Goal: Task Accomplishment & Management: Complete application form

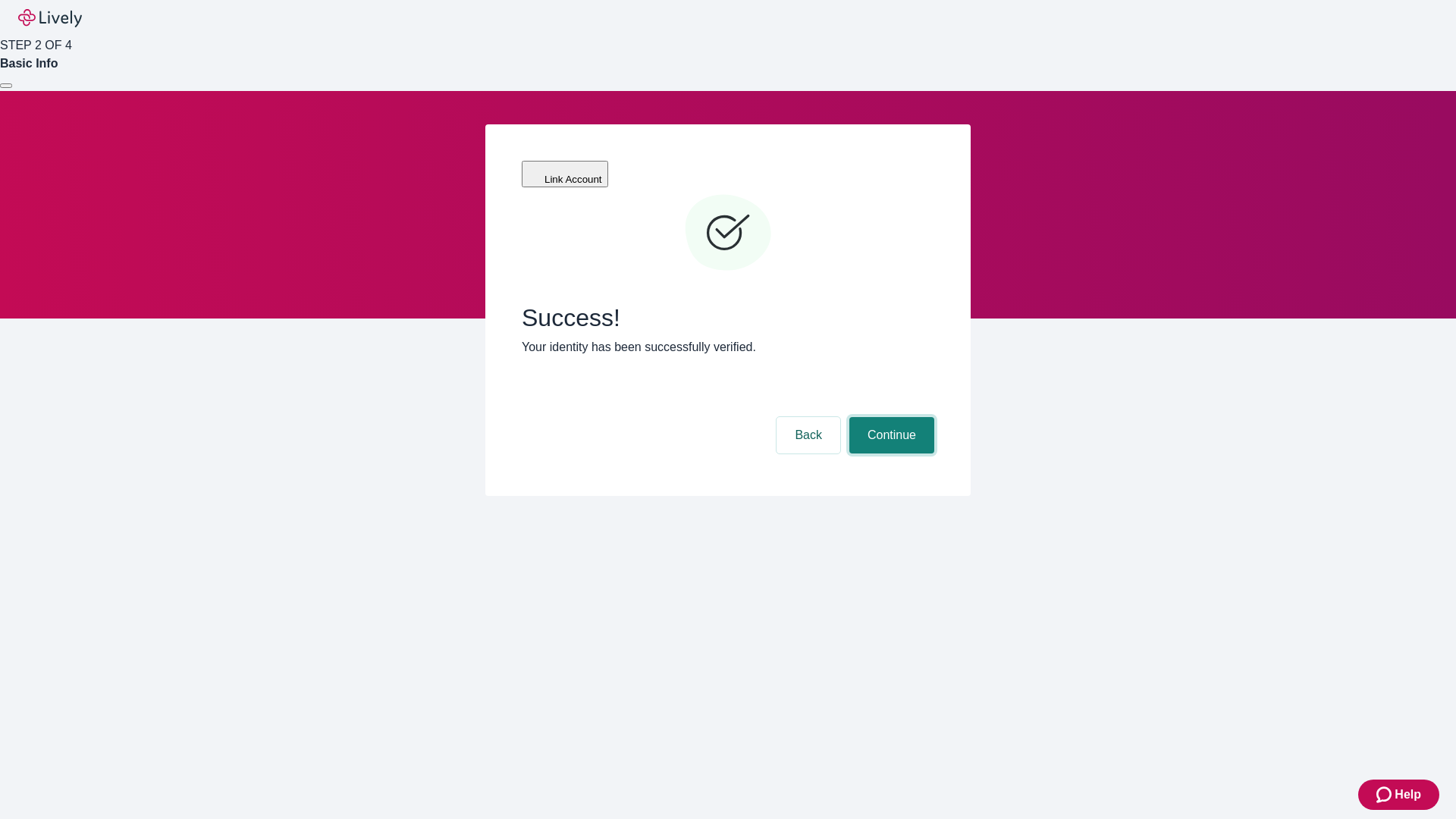
click at [890, 417] on button "Continue" at bounding box center [891, 435] width 85 height 37
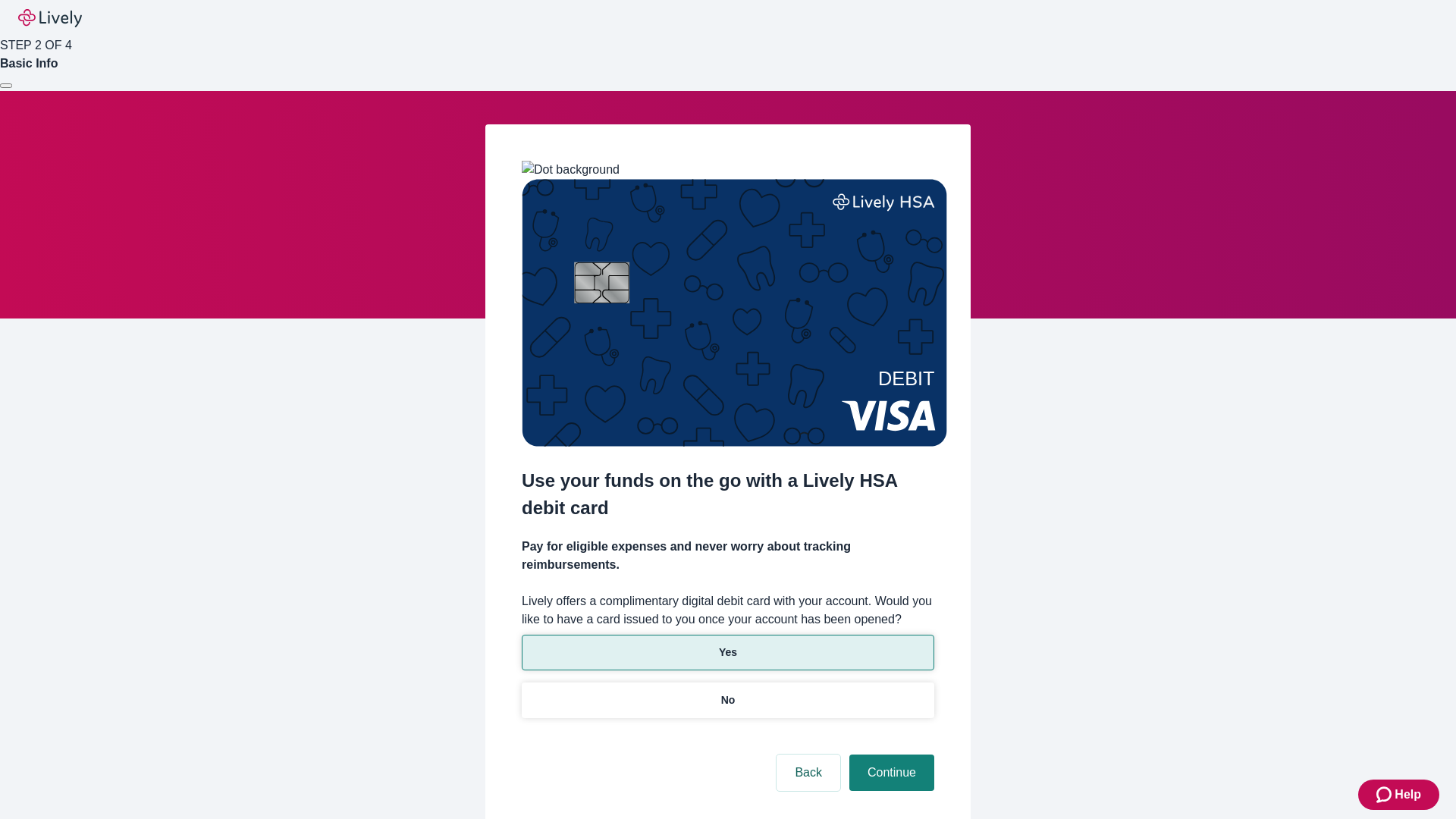
click at [727, 644] on p "Yes" at bounding box center [728, 652] width 18 height 16
click at [890, 754] on button "Continue" at bounding box center [891, 772] width 85 height 37
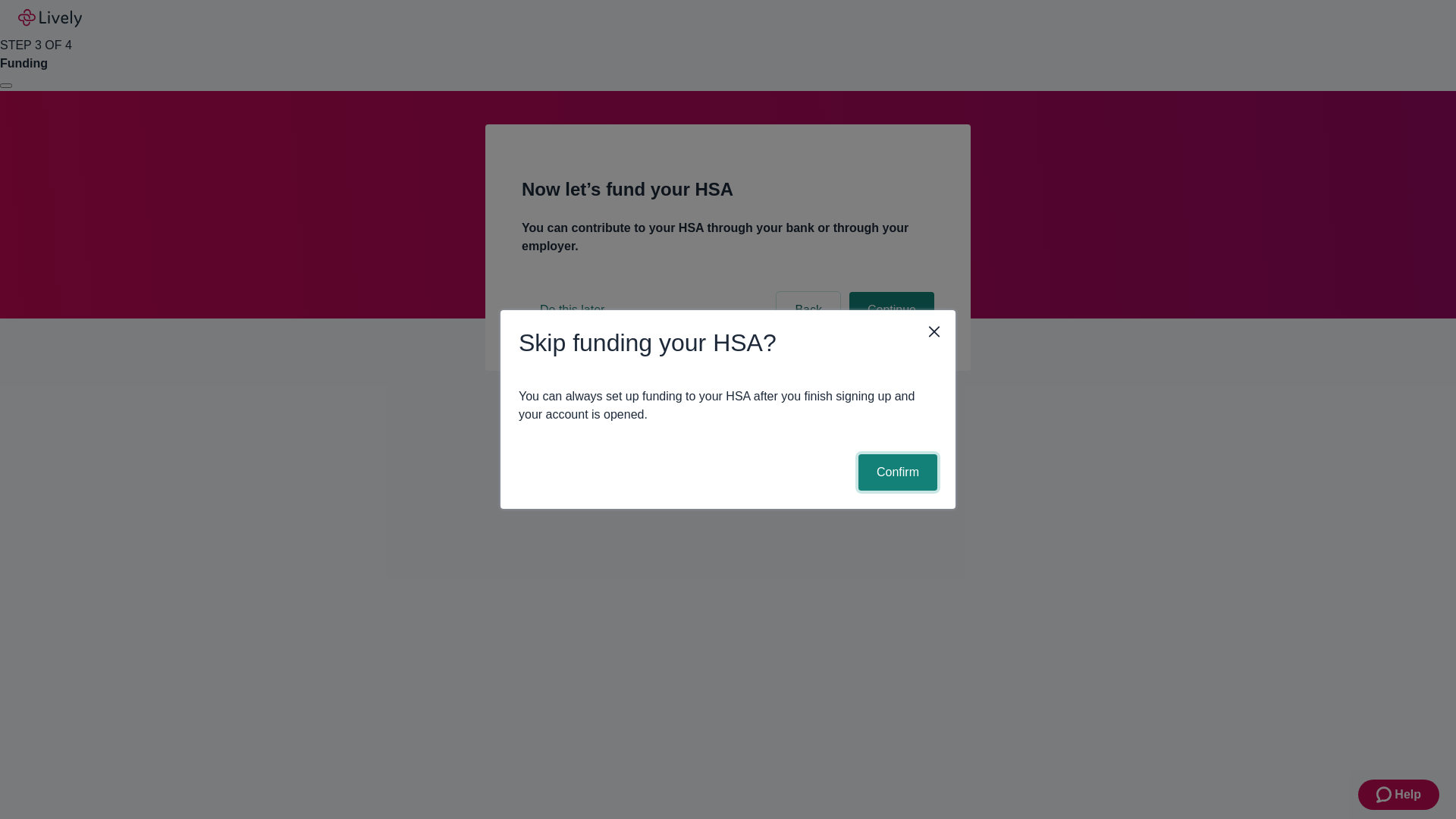
click at [896, 472] on button "Confirm" at bounding box center [898, 472] width 79 height 37
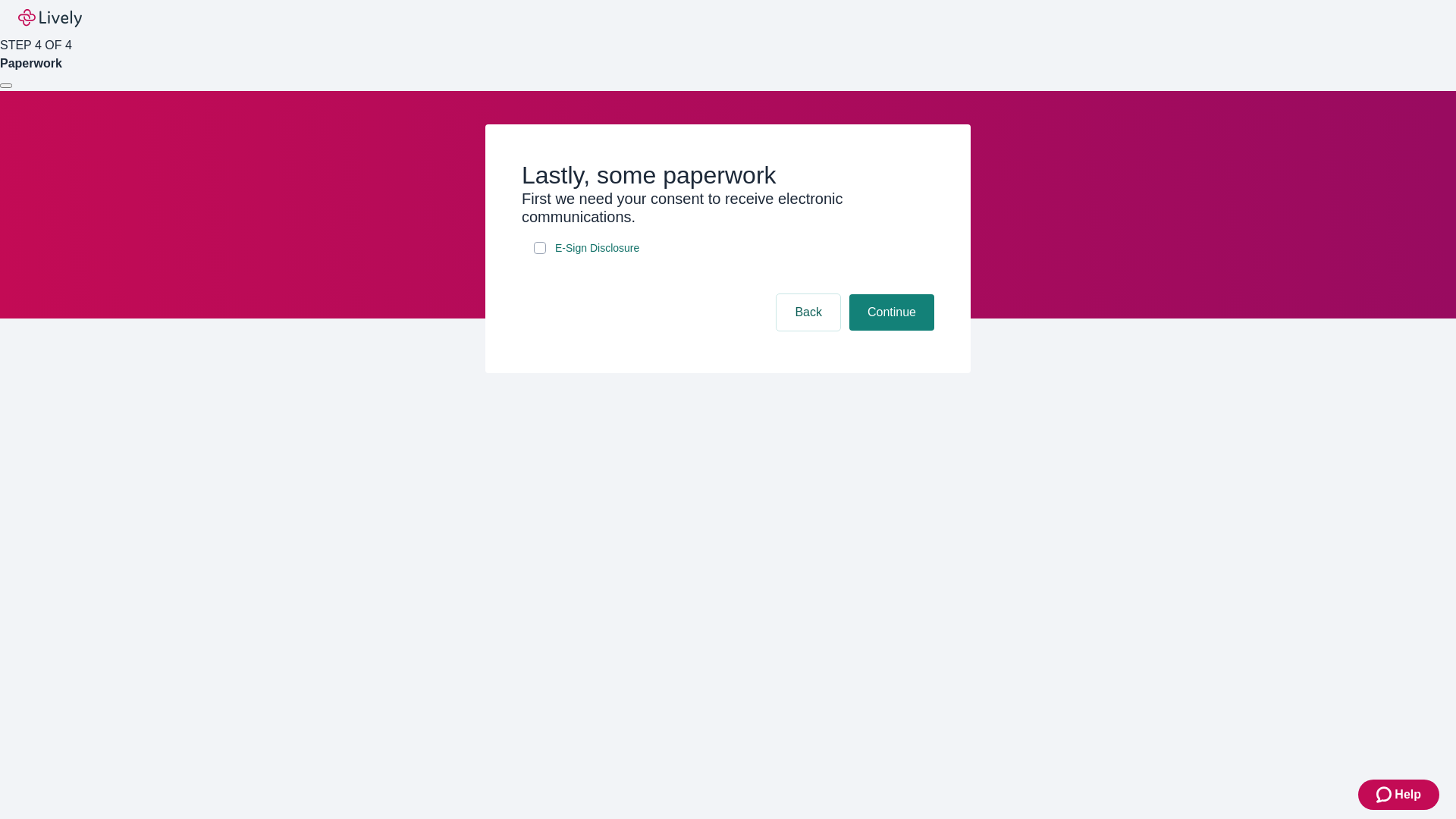
click at [540, 254] on input "E-Sign Disclosure" at bounding box center [540, 248] width 13 height 13
checkbox input "true"
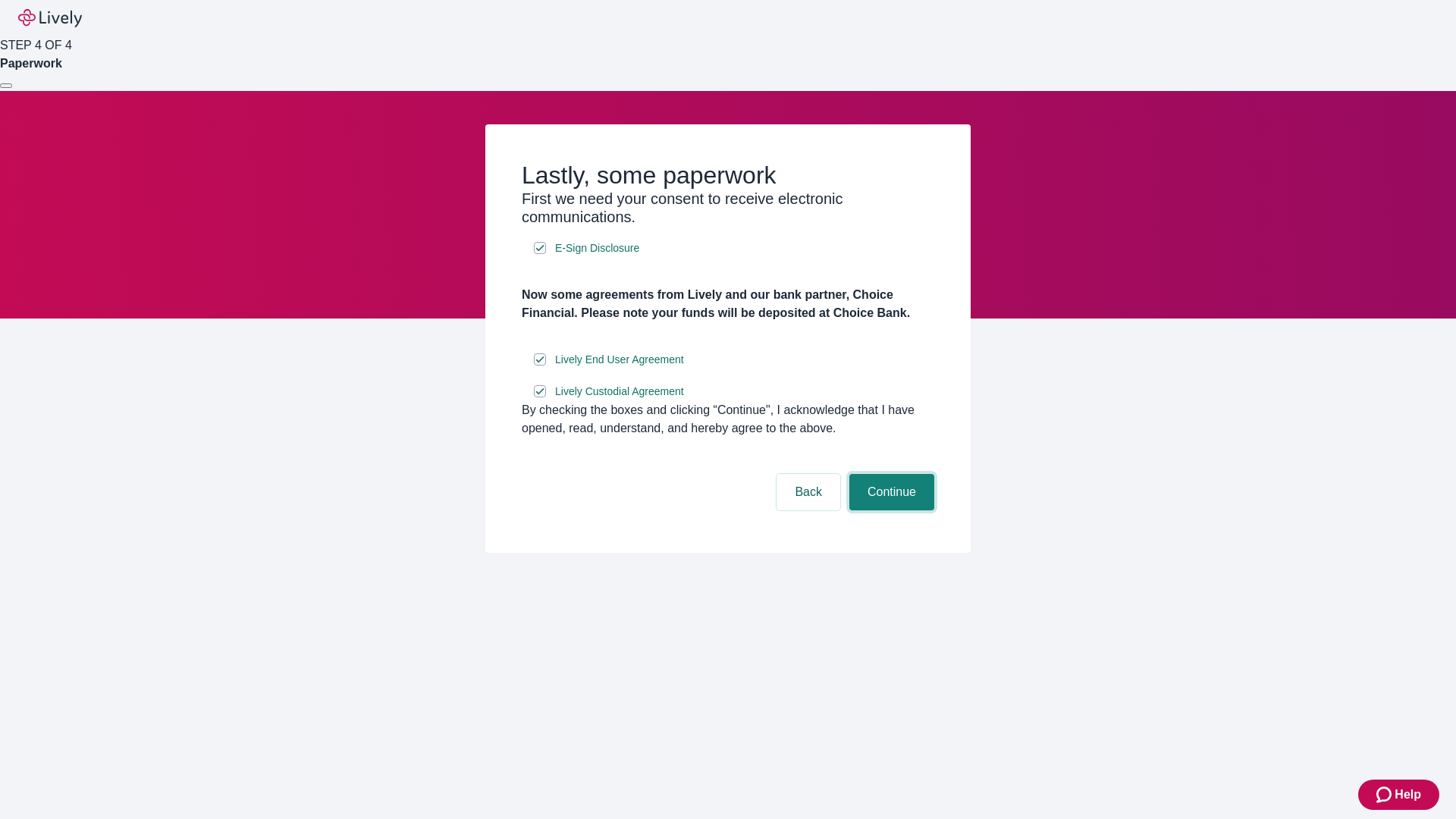
click at [890, 510] on button "Continue" at bounding box center [891, 492] width 85 height 37
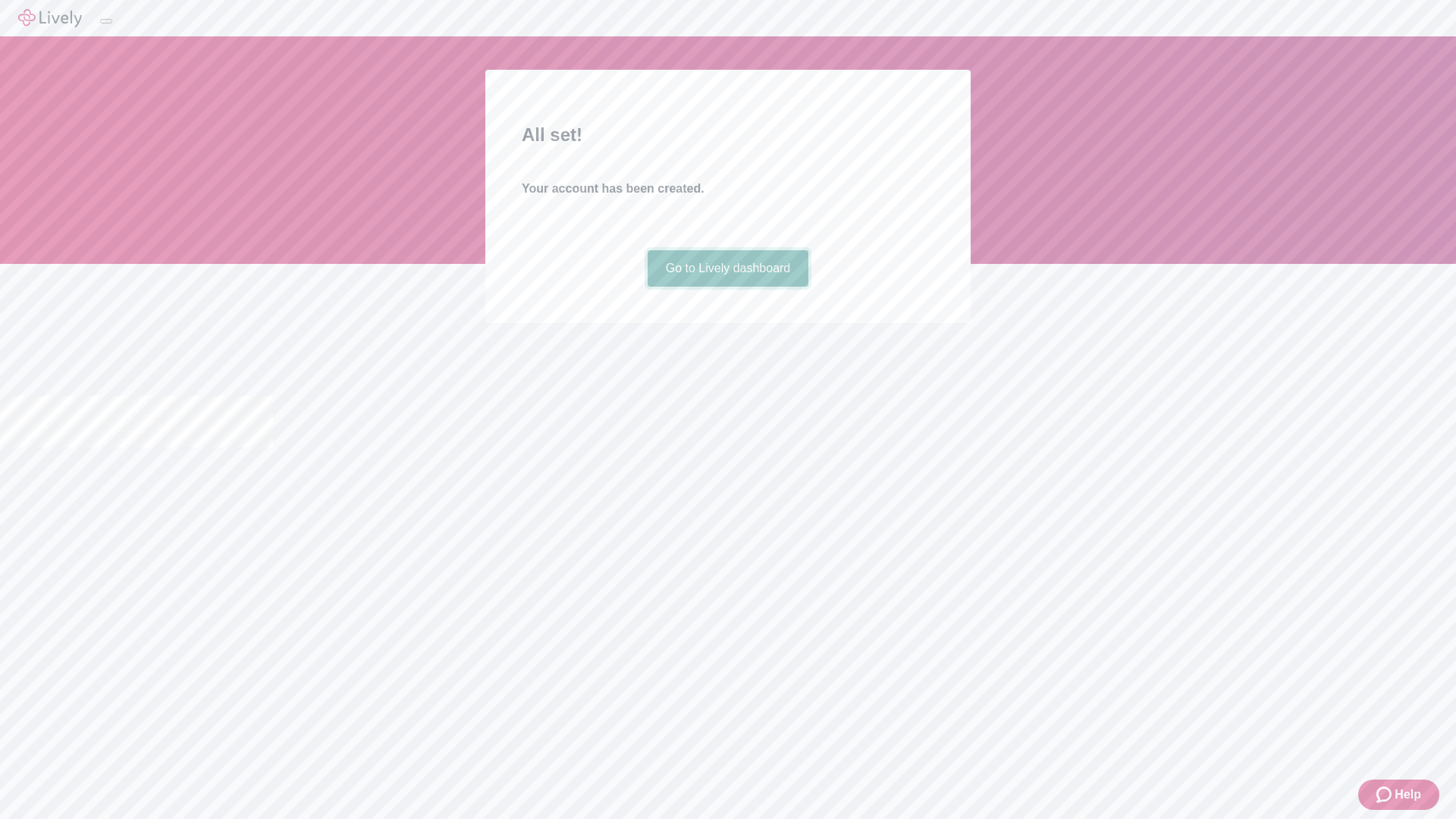
click at [727, 287] on link "Go to Lively dashboard" at bounding box center [728, 268] width 162 height 37
